Goal: Navigation & Orientation: Understand site structure

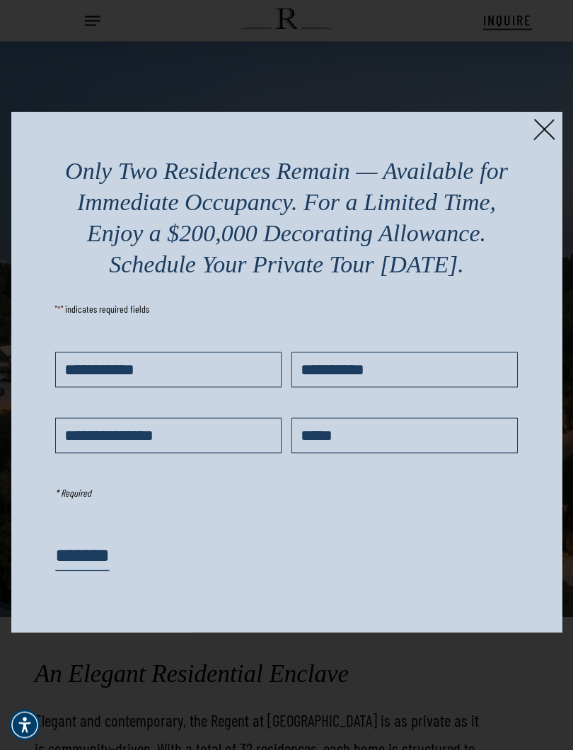
scroll to position [1951, 0]
click at [546, 131] on img at bounding box center [544, 130] width 22 height 22
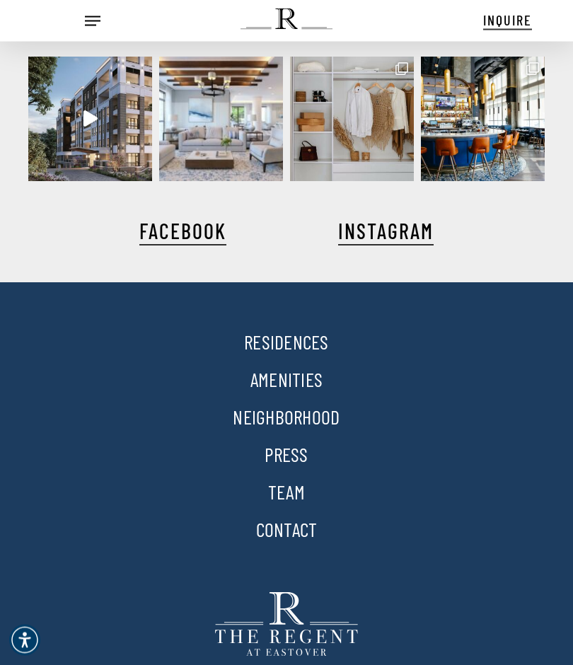
scroll to position [4449, 0]
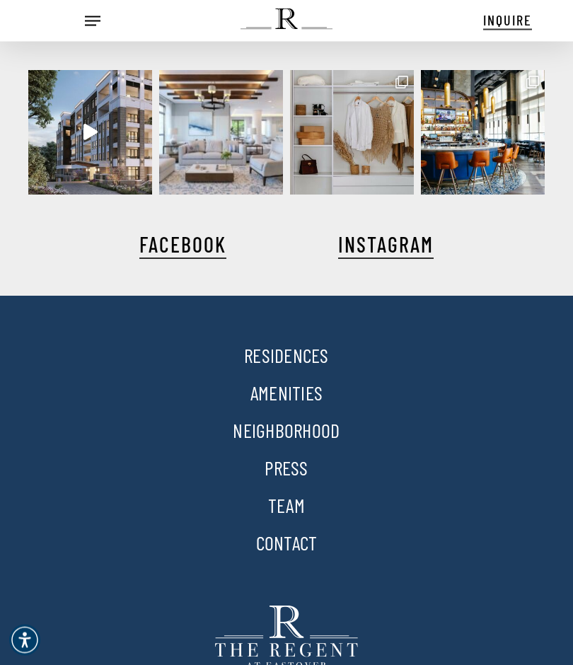
click at [289, 344] on link "RESIDENCES" at bounding box center [286, 356] width 85 height 24
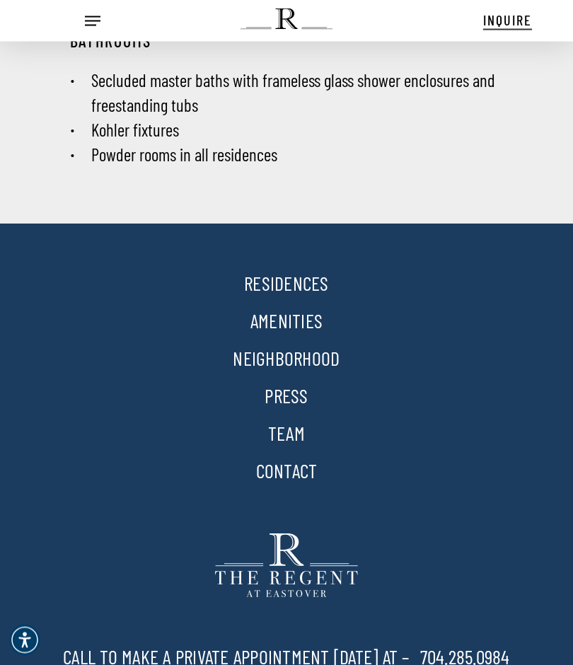
scroll to position [2933, 0]
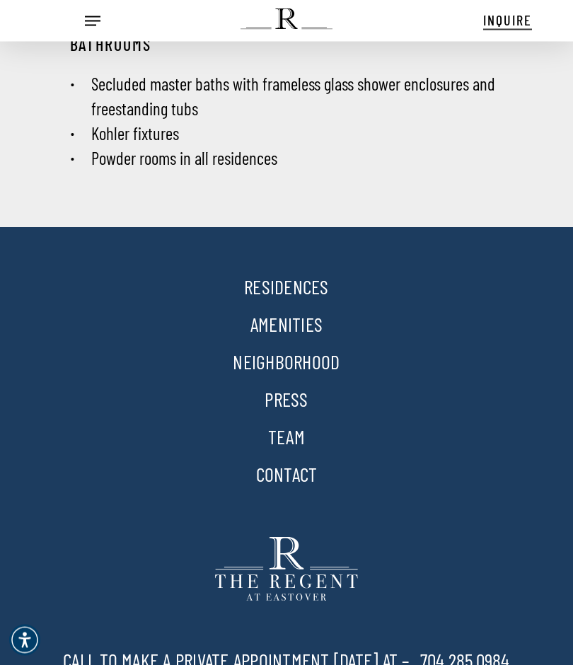
click at [311, 364] on link "NEIGHBORHOOD" at bounding box center [286, 362] width 107 height 24
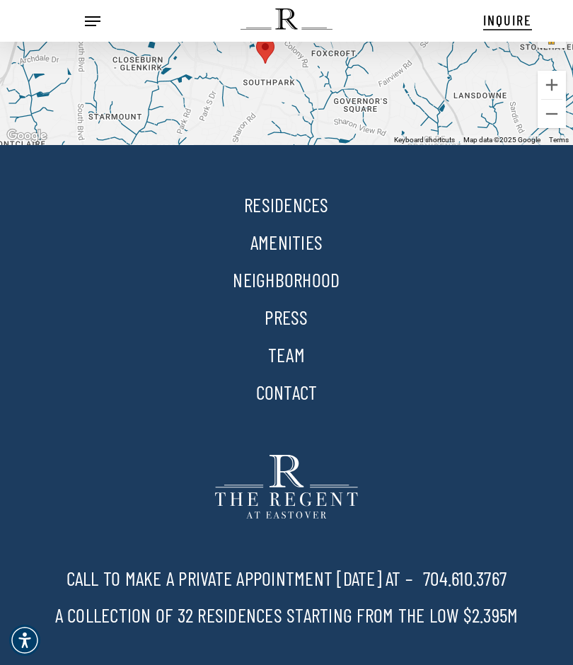
scroll to position [3075, 0]
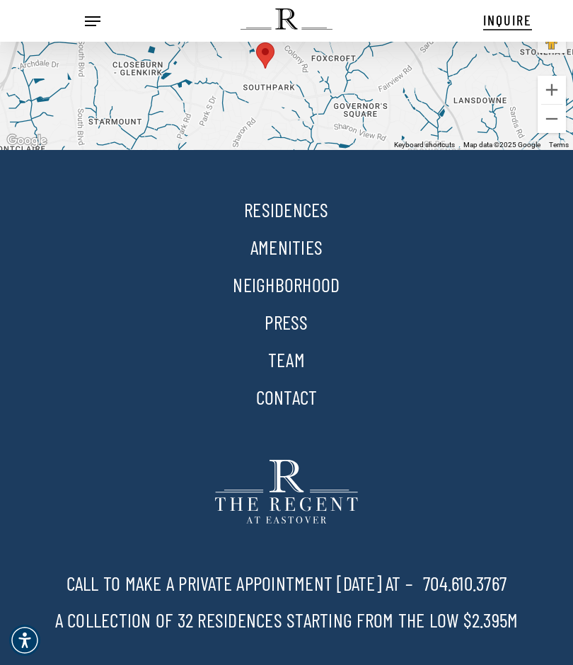
click at [304, 235] on link "AMENITIES" at bounding box center [286, 247] width 72 height 24
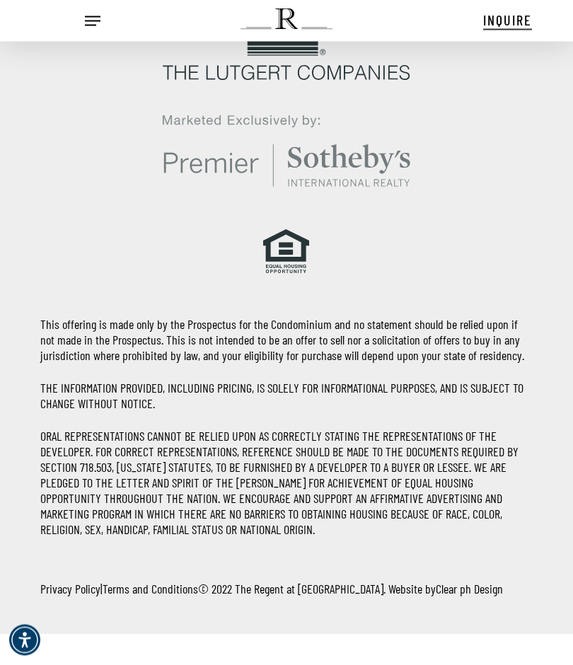
scroll to position [3307, 0]
